Goal: Task Accomplishment & Management: Use online tool/utility

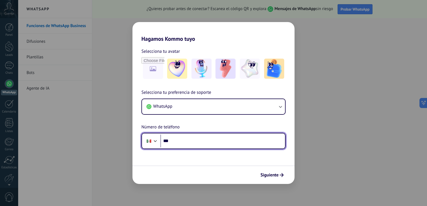
click at [253, 142] on input "***" at bounding box center [222, 141] width 124 height 13
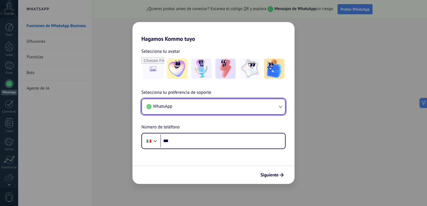
click at [227, 108] on button "WhatsApp" at bounding box center [213, 106] width 143 height 15
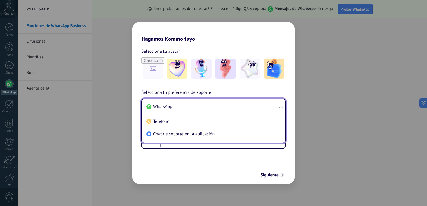
click at [227, 108] on li "WhatsApp" at bounding box center [212, 106] width 136 height 13
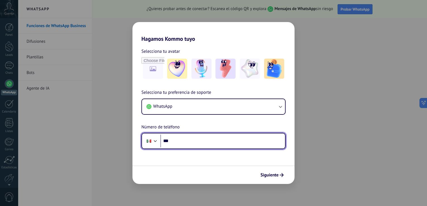
click at [211, 142] on input "***" at bounding box center [222, 141] width 124 height 13
type input "**********"
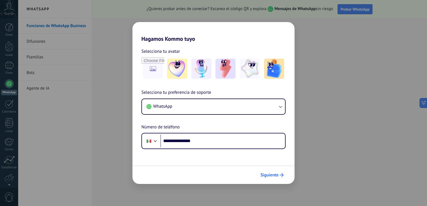
click at [273, 176] on span "Siguiente" at bounding box center [269, 175] width 18 height 4
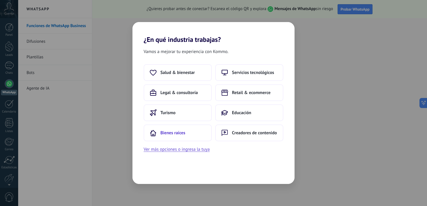
click at [185, 137] on button "Bienes raíces" at bounding box center [177, 132] width 68 height 17
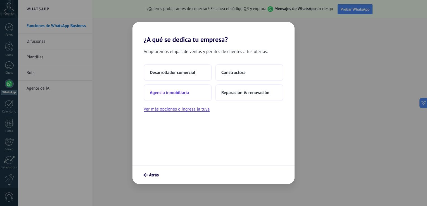
click at [183, 92] on span "Agencia inmobiliaria" at bounding box center [169, 93] width 39 height 6
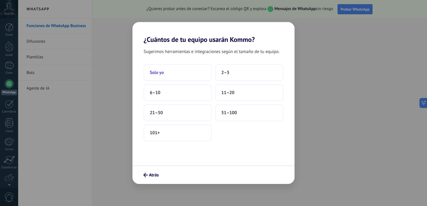
click at [197, 75] on button "Solo yo" at bounding box center [177, 72] width 68 height 17
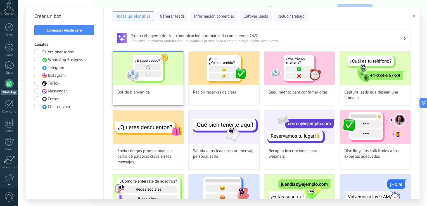
click at [168, 71] on img at bounding box center [148, 68] width 71 height 33
type input "**********"
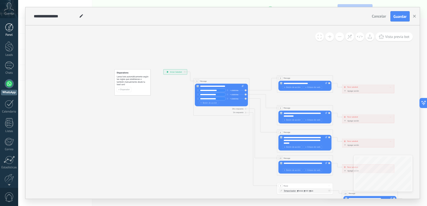
click at [9, 24] on div at bounding box center [9, 27] width 8 height 8
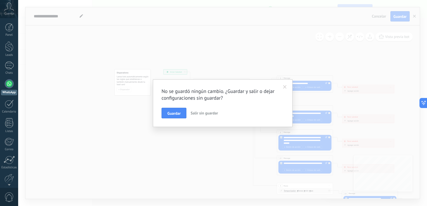
click at [208, 116] on button "Salir sin guardar" at bounding box center [204, 113] width 32 height 11
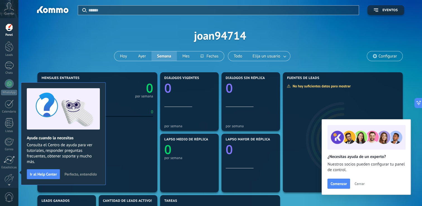
click at [9, 7] on icon at bounding box center [9, 7] width 10 height 8
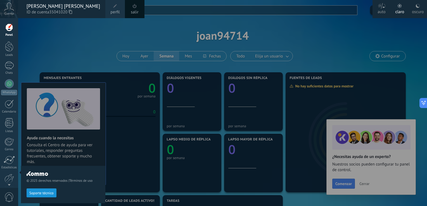
click at [44, 24] on div "© 2025 derechos reservados | Términos de uso Soporte técnico" at bounding box center [63, 112] width 84 height 188
click at [71, 71] on div "© 2025 derechos reservados | Términos de uso Soporte técnico" at bounding box center [63, 112] width 84 height 188
click at [241, 62] on div at bounding box center [231, 103] width 427 height 206
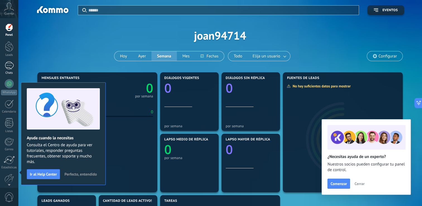
click at [8, 68] on div at bounding box center [9, 65] width 9 height 8
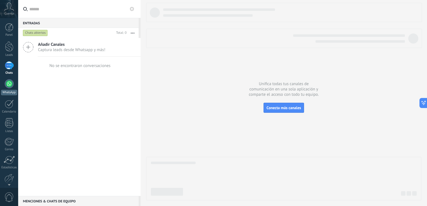
click at [10, 86] on div at bounding box center [9, 83] width 9 height 9
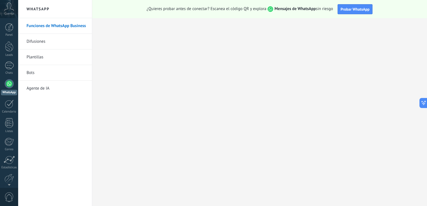
click at [37, 57] on link "Plantillas" at bounding box center [57, 57] width 60 height 16
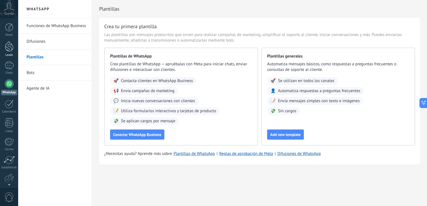
click at [9, 48] on div at bounding box center [9, 46] width 8 height 10
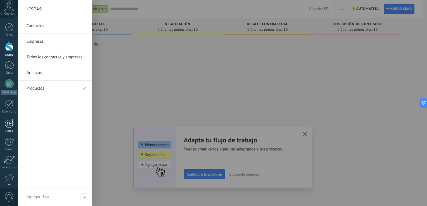
click at [8, 130] on div "Listas" at bounding box center [9, 132] width 16 height 4
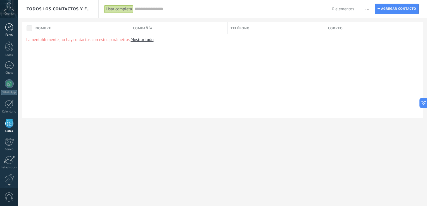
click at [6, 32] on link "Panel" at bounding box center [9, 30] width 18 height 14
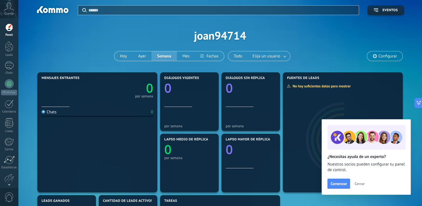
click at [357, 185] on span "Cerrar" at bounding box center [360, 184] width 10 height 4
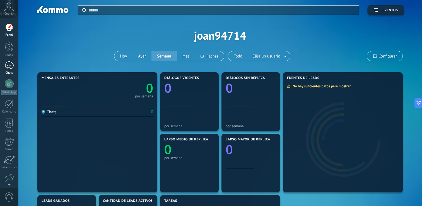
click at [9, 63] on div at bounding box center [9, 65] width 9 height 8
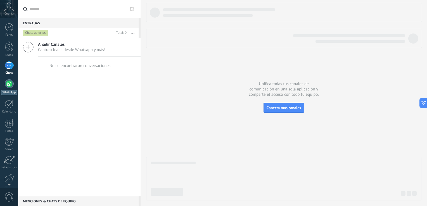
click at [8, 84] on div at bounding box center [9, 83] width 9 height 9
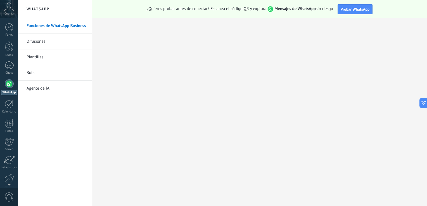
click at [31, 76] on link "Bots" at bounding box center [57, 73] width 60 height 16
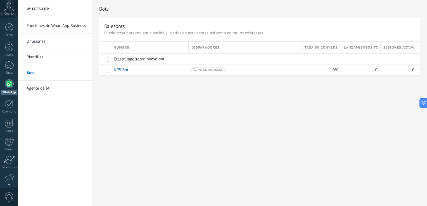
click at [41, 89] on link "Agente de IA" at bounding box center [57, 89] width 60 height 16
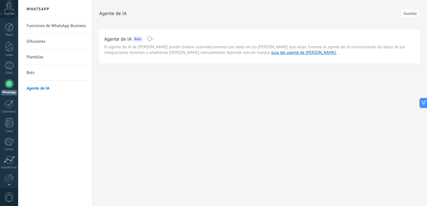
click at [40, 44] on link "Difusiones" at bounding box center [57, 42] width 60 height 16
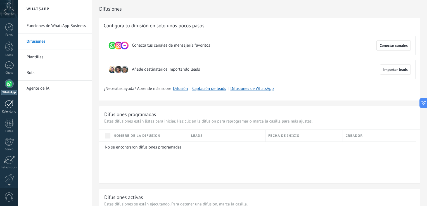
click at [10, 107] on div at bounding box center [9, 104] width 9 height 9
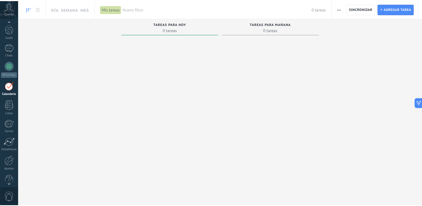
scroll to position [26, 0]
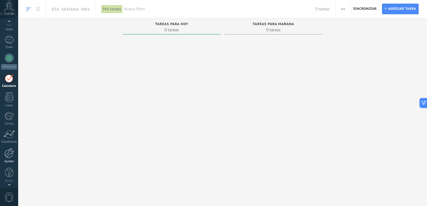
click at [9, 154] on div at bounding box center [8, 153] width 9 height 10
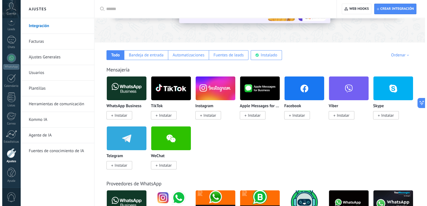
scroll to position [66, 0]
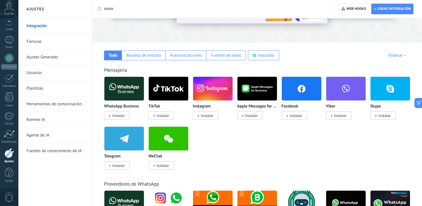
click at [126, 95] on img at bounding box center [124, 88] width 40 height 27
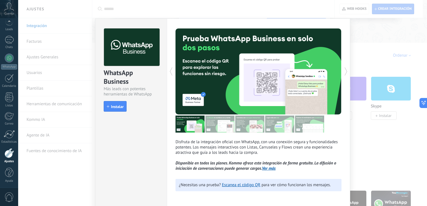
scroll to position [2, 0]
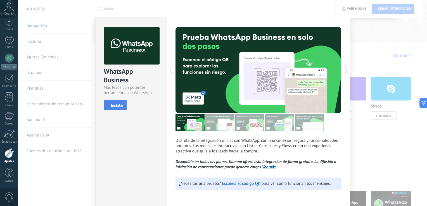
click at [113, 109] on button "Instalar" at bounding box center [115, 105] width 23 height 11
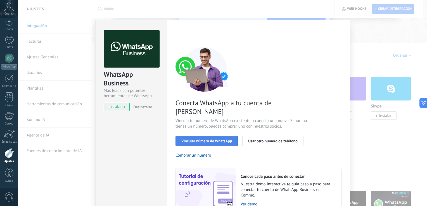
click at [209, 136] on button "Vincular número de WhatsApp" at bounding box center [206, 141] width 62 height 10
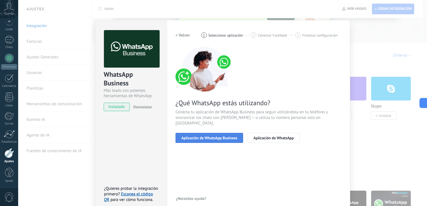
click at [215, 136] on button "Aplicación de WhatsApp Business" at bounding box center [209, 138] width 68 height 10
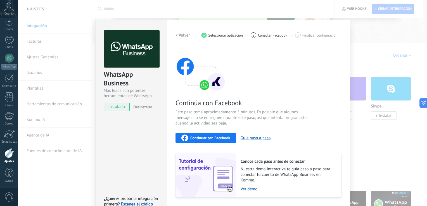
scroll to position [16, 0]
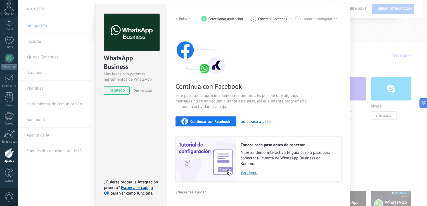
click at [217, 80] on div "Continúa con Facebook Este paso toma aproximadamente 5 minutos. Es posible que …" at bounding box center [258, 105] width 166 height 151
click at [101, 69] on div "WhatsApp Business Más leads con potentes herramientas de WhatsApp instalado Des…" at bounding box center [130, 51] width 71 height 95
click at [54, 58] on div "WhatsApp Business Más leads con potentes herramientas de WhatsApp instalado Des…" at bounding box center [222, 103] width 408 height 206
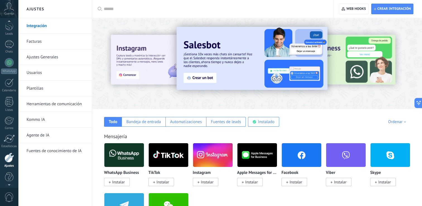
scroll to position [15, 0]
click at [11, 15] on span "Cuenta" at bounding box center [8, 14] width 9 height 4
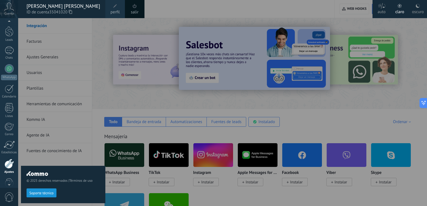
click at [37, 9] on span "ID de cuenta 35041020" at bounding box center [63, 12] width 73 height 6
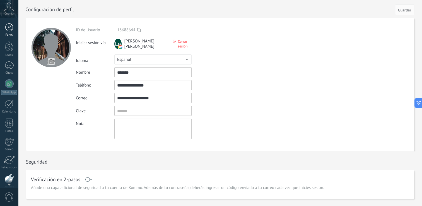
click at [11, 35] on div "Panel" at bounding box center [9, 35] width 16 height 4
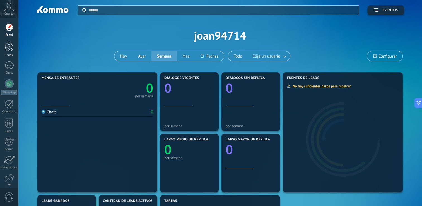
click at [6, 50] on div at bounding box center [9, 46] width 8 height 10
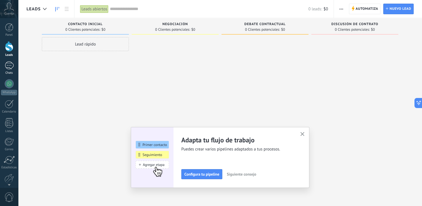
click at [11, 64] on div at bounding box center [9, 65] width 9 height 8
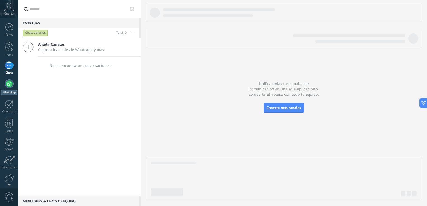
click at [12, 80] on link "WhatsApp" at bounding box center [9, 87] width 18 height 16
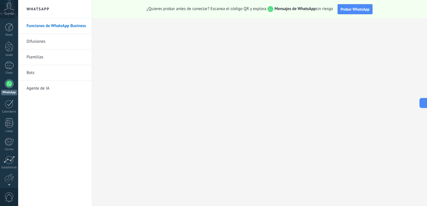
click at [41, 59] on link "Plantillas" at bounding box center [57, 57] width 60 height 16
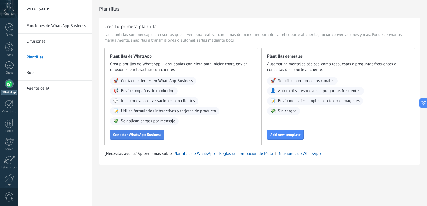
click at [127, 136] on span "Conectar WhatsApp Business" at bounding box center [137, 135] width 48 height 4
